Goal: Task Accomplishment & Management: Manage account settings

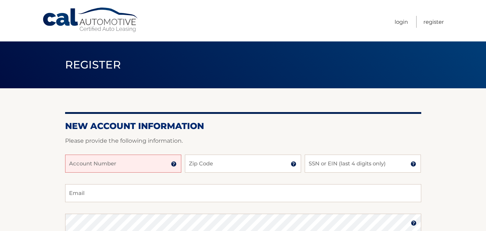
click at [108, 163] on input "Account Number" at bounding box center [123, 163] width 116 height 18
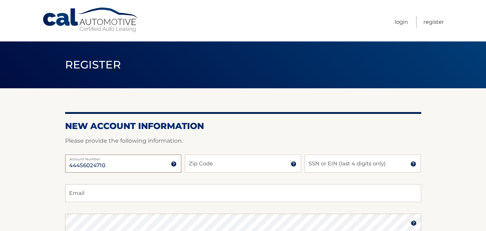
type input "44456024710"
click at [228, 174] on div "44456024710 Account Number 11 digit account number provided on your coupon book…" at bounding box center [243, 169] width 356 height 30
click at [228, 165] on input "Zip Code" at bounding box center [243, 163] width 116 height 18
type input "07206"
click at [313, 167] on input "SSN or EIN (last 4 digits only)" at bounding box center [363, 163] width 116 height 18
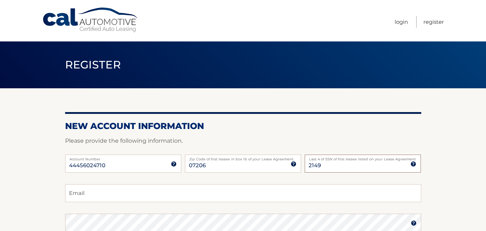
type input "2149"
click at [220, 193] on input "Email" at bounding box center [243, 193] width 356 height 18
type input "garaciaj@gmail.com"
click at [44, 210] on section "New Account Information Please provide the following information. 44456024710 A…" at bounding box center [243, 228] width 486 height 281
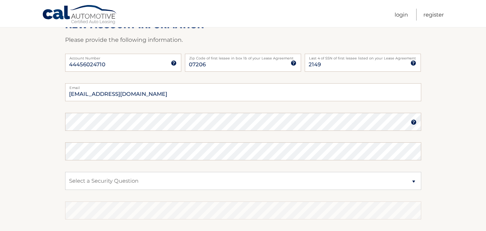
scroll to position [115, 0]
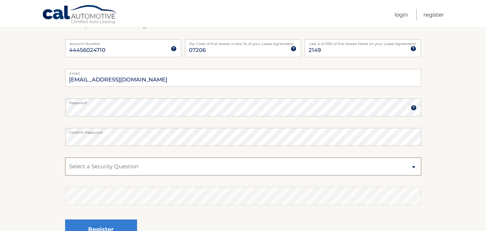
click at [85, 164] on select "Select a Security Question What was the name of your elementary school? What is…" at bounding box center [243, 166] width 356 height 18
select select "2"
click at [65, 157] on select "Select a Security Question What was the name of your elementary school? What is…" at bounding box center [243, 166] width 356 height 18
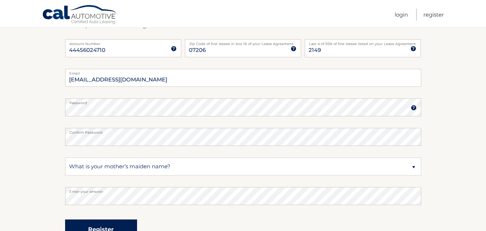
click at [90, 226] on button "Register" at bounding box center [101, 229] width 72 height 20
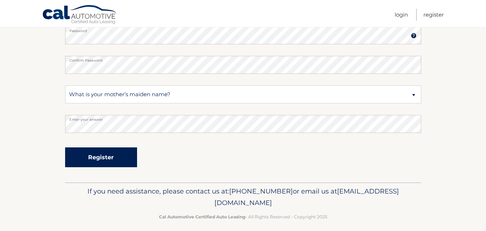
scroll to position [193, 0]
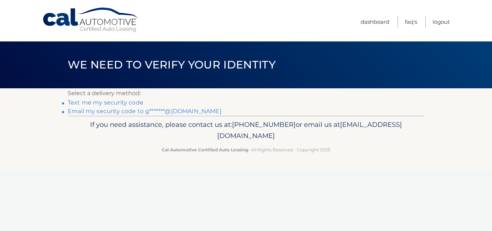
click at [97, 112] on link "Email my security code to g*******@gmail.com" at bounding box center [145, 111] width 154 height 7
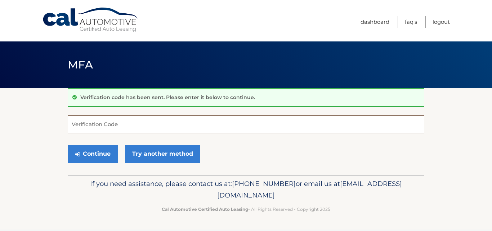
click at [84, 124] on input "Verification Code" at bounding box center [246, 124] width 356 height 18
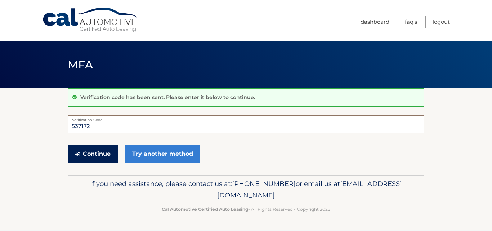
type input "537172"
click at [94, 156] on button "Continue" at bounding box center [93, 154] width 50 height 18
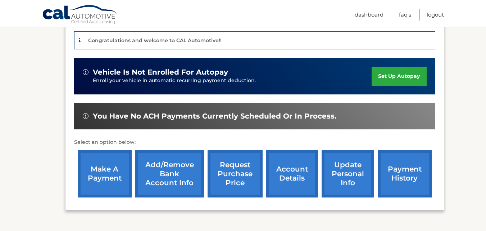
scroll to position [202, 0]
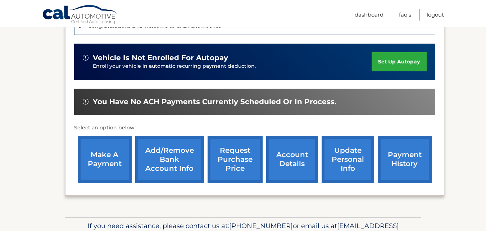
click at [239, 164] on link "request purchase price" at bounding box center [235, 159] width 55 height 47
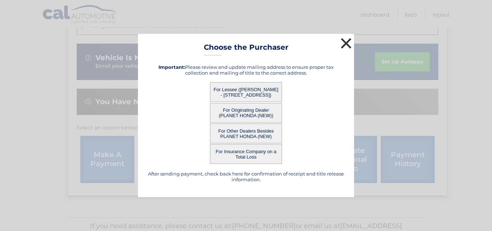
click at [345, 40] on button "×" at bounding box center [346, 43] width 14 height 14
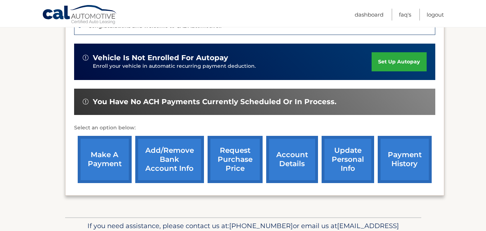
click at [297, 158] on link "account details" at bounding box center [292, 159] width 52 height 47
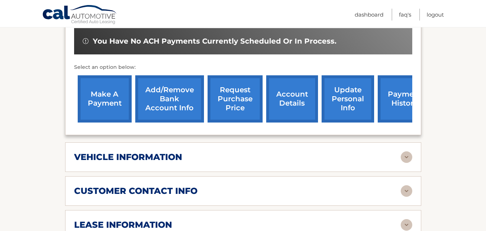
scroll to position [259, 0]
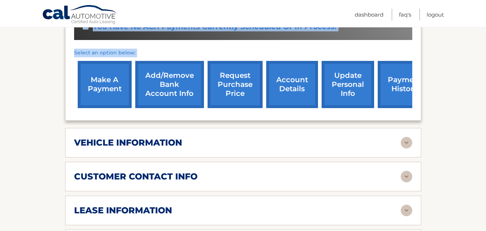
drag, startPoint x: 0, startPoint y: 121, endPoint x: 219, endPoint y: 120, distance: 219.2
click at [219, 120] on section "Account Details | #44456024710 Back to Dashboard Manage Your Lease lease accoun…" at bounding box center [243, 146] width 486 height 634
click at [401, 142] on img at bounding box center [407, 143] width 12 height 12
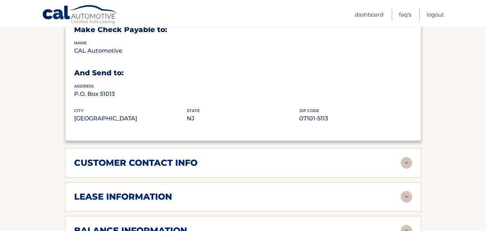
scroll to position [461, 0]
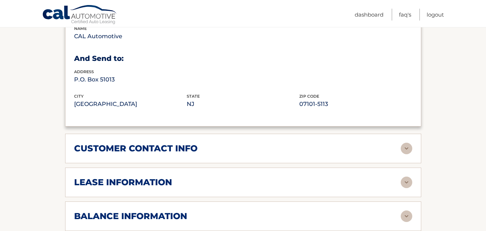
click at [402, 148] on img at bounding box center [407, 149] width 12 height 12
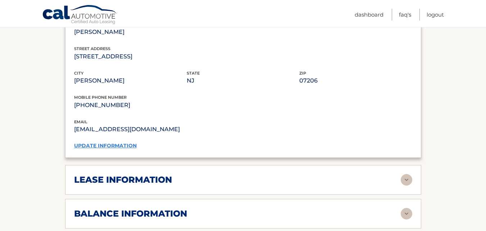
scroll to position [691, 0]
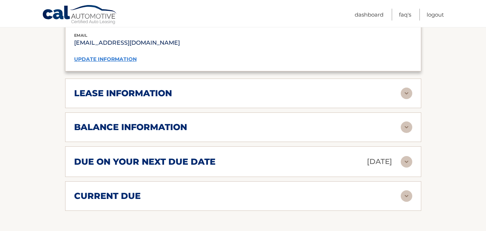
click at [412, 91] on img at bounding box center [407, 93] width 12 height 12
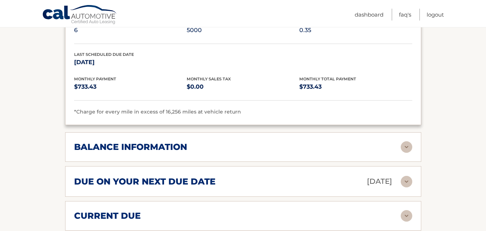
scroll to position [821, 0]
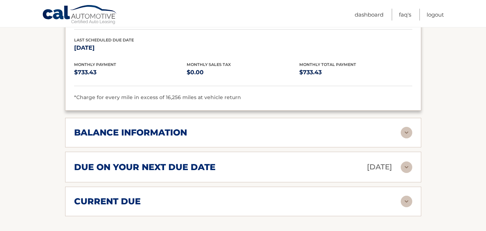
click at [409, 137] on img at bounding box center [407, 133] width 12 height 12
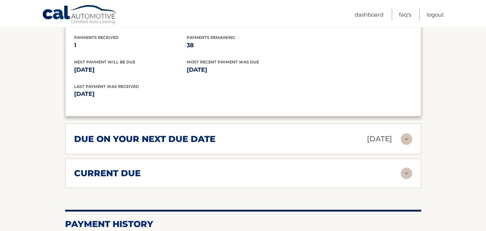
scroll to position [950, 0]
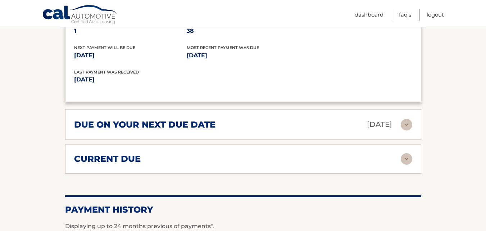
click at [410, 161] on img at bounding box center [407, 159] width 12 height 12
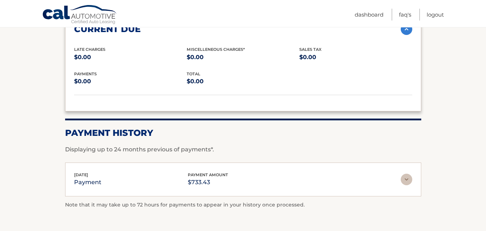
scroll to position [1094, 0]
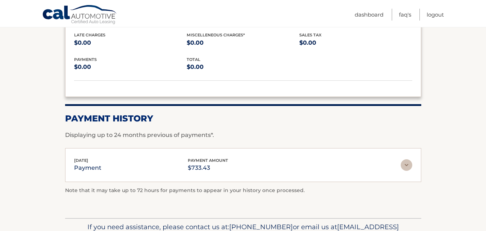
click at [407, 163] on img at bounding box center [407, 165] width 12 height 12
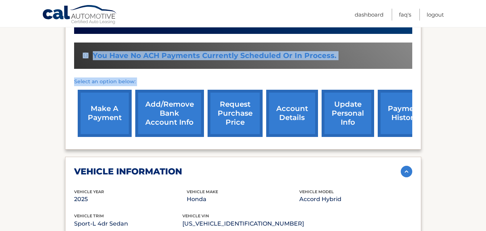
scroll to position [187, 0]
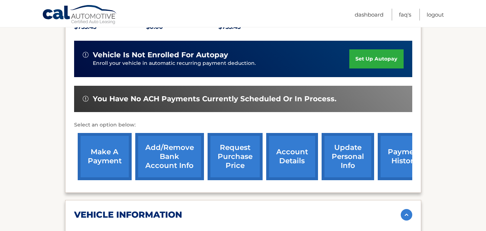
click at [172, 163] on link "Add/Remove bank account info" at bounding box center [169, 156] width 69 height 47
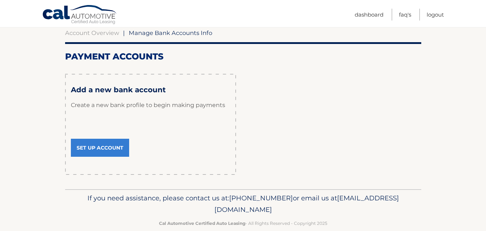
scroll to position [85, 0]
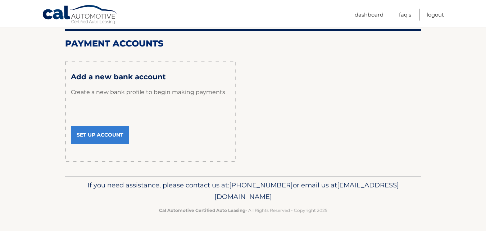
click at [108, 136] on link "Set Up Account" at bounding box center [100, 135] width 58 height 18
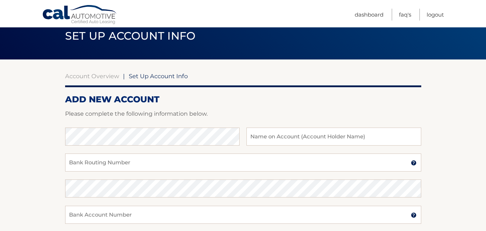
scroll to position [43, 0]
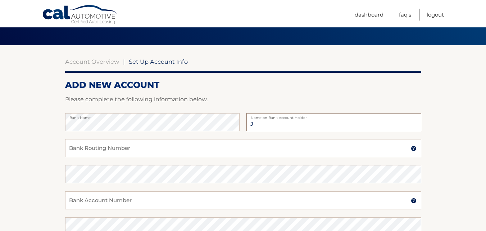
type input "[PERSON_NAME] [PERSON_NAME]"
click at [92, 148] on input "Bank Routing Number" at bounding box center [243, 148] width 356 height 18
type input "021202337"
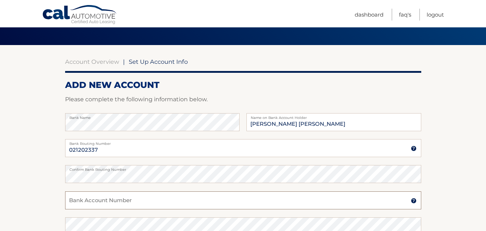
click at [79, 203] on input "Bank Account Number" at bounding box center [243, 200] width 356 height 18
type input "635888261"
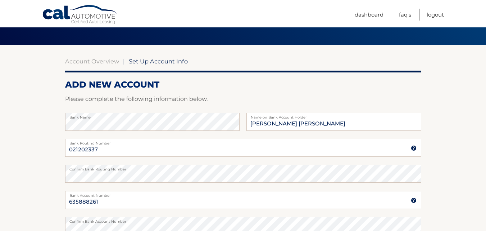
click at [33, 207] on section "Account Overview | Set Up Account Info ADD NEW ACCOUNT Please complete the foll…" at bounding box center [243, 182] width 486 height 275
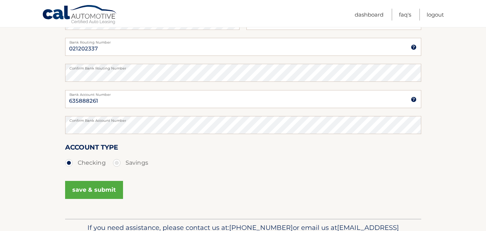
scroll to position [159, 0]
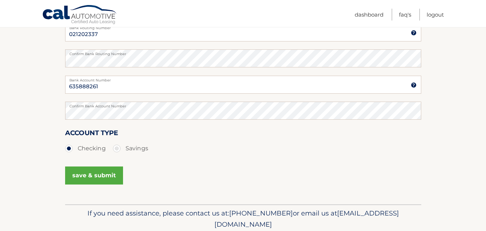
click at [84, 180] on button "save & submit" at bounding box center [94, 175] width 58 height 18
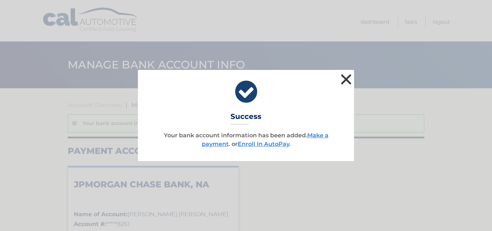
click at [346, 78] on button "×" at bounding box center [346, 79] width 14 height 14
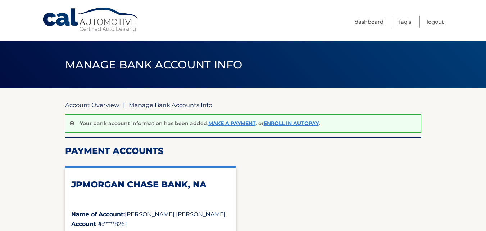
click at [100, 104] on link "Account Overview" at bounding box center [92, 104] width 54 height 7
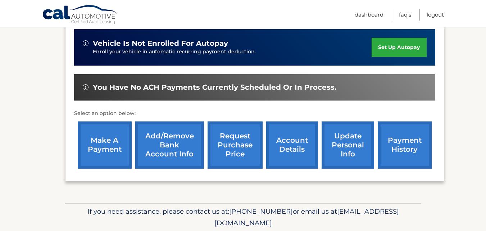
scroll to position [230, 0]
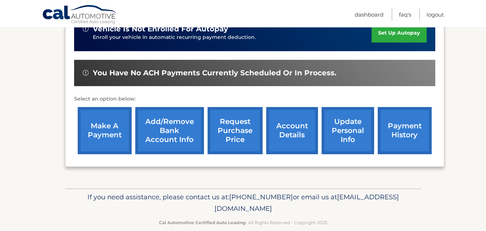
click at [102, 129] on link "make a payment" at bounding box center [105, 130] width 54 height 47
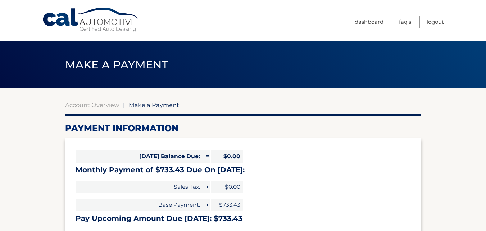
select select "ODY1Y2U3ZmMtMDk2NC00N2RmLTgwNzYtZDc0ZDY3MzEyY2U2"
click at [429, 23] on link "Logout" at bounding box center [435, 22] width 17 height 12
